Goal: Task Accomplishment & Management: Use online tool/utility

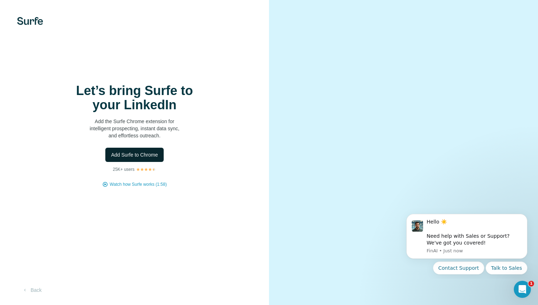
click at [153, 155] on span "Add Surfe to Chrome" at bounding box center [134, 154] width 47 height 7
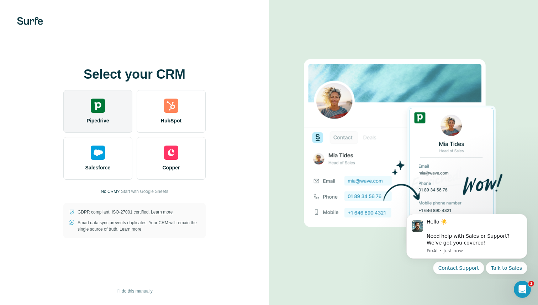
click at [82, 121] on div "Pipedrive" at bounding box center [97, 111] width 69 height 43
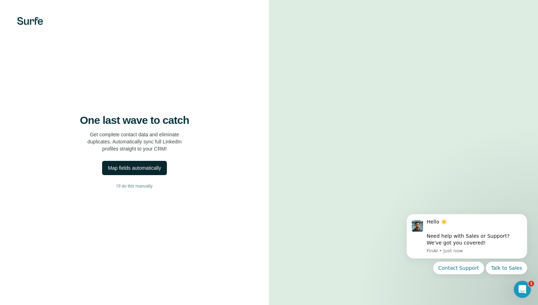
click at [135, 172] on button "Map fields automatically" at bounding box center [134, 168] width 64 height 14
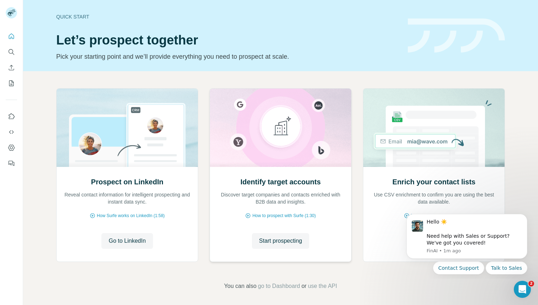
scroll to position [2, 0]
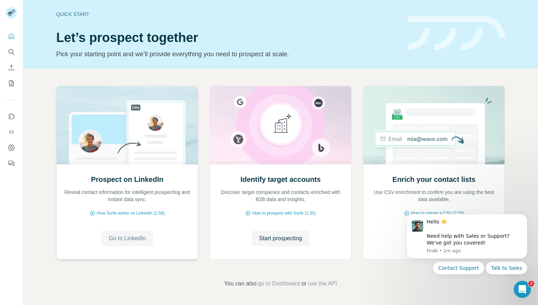
click at [132, 234] on span "Go to LinkedIn" at bounding box center [126, 238] width 37 height 9
click at [14, 41] on button "Quick start" at bounding box center [11, 36] width 11 height 13
click at [259, 236] on span "Start prospecting" at bounding box center [280, 238] width 43 height 9
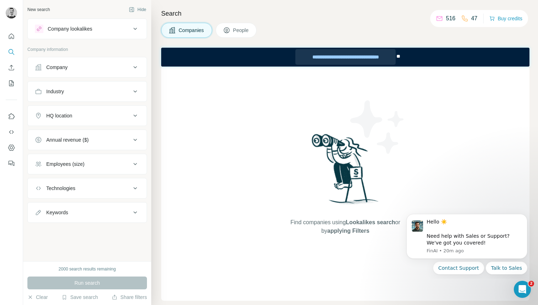
click at [345, 58] on div "**********" at bounding box center [345, 57] width 100 height 16
